Goal: Find specific page/section: Find specific page/section

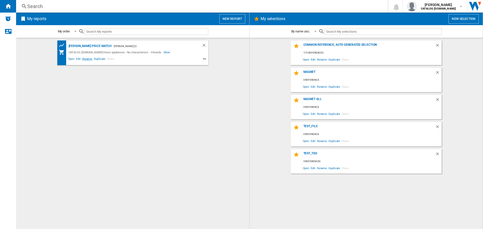
click at [89, 59] on span "Rename" at bounding box center [88, 60] width 12 height 6
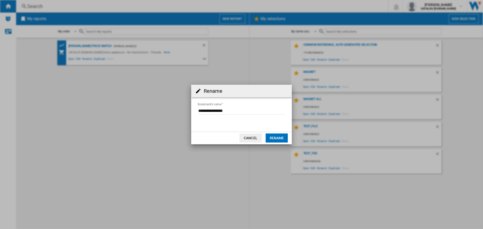
click at [60, 14] on div "Rename Bookmark's name Cancel Rename" at bounding box center [241, 114] width 483 height 229
click at [64, 8] on div "Rename Bookmark's name Cancel Rename" at bounding box center [241, 114] width 483 height 229
click at [249, 139] on button "Cancel" at bounding box center [251, 138] width 22 height 9
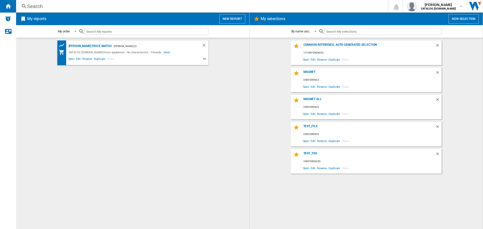
click at [47, 8] on div "Search" at bounding box center [201, 6] width 348 height 7
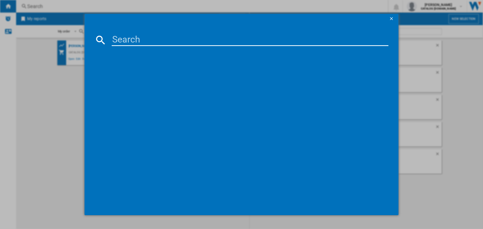
click at [150, 36] on input at bounding box center [250, 40] width 277 height 12
paste input "OAB6I82EF"
type input "OAB6I82EF"
